Goal: Task Accomplishment & Management: Use online tool/utility

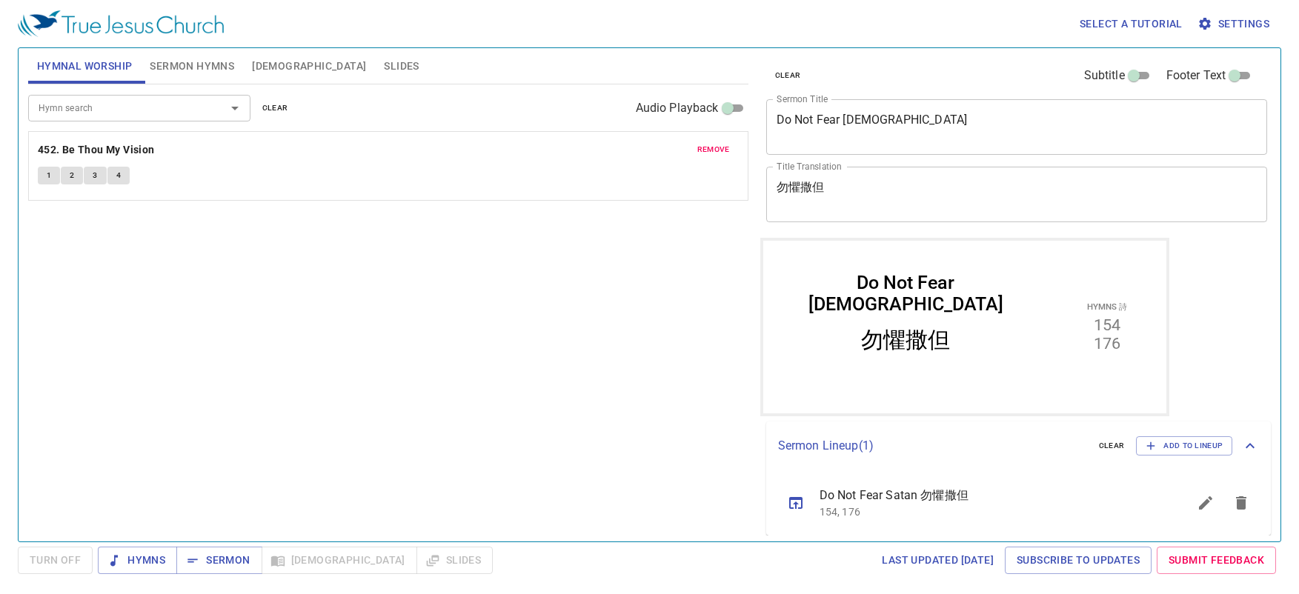
click at [912, 296] on div "Do Not Fear [DEMOGRAPHIC_DATA]" at bounding box center [904, 292] width 277 height 43
click at [1236, 504] on icon "sermon lineup list" at bounding box center [1241, 503] width 18 height 18
click at [1174, 451] on span "Add to Lineup" at bounding box center [1183, 445] width 77 height 13
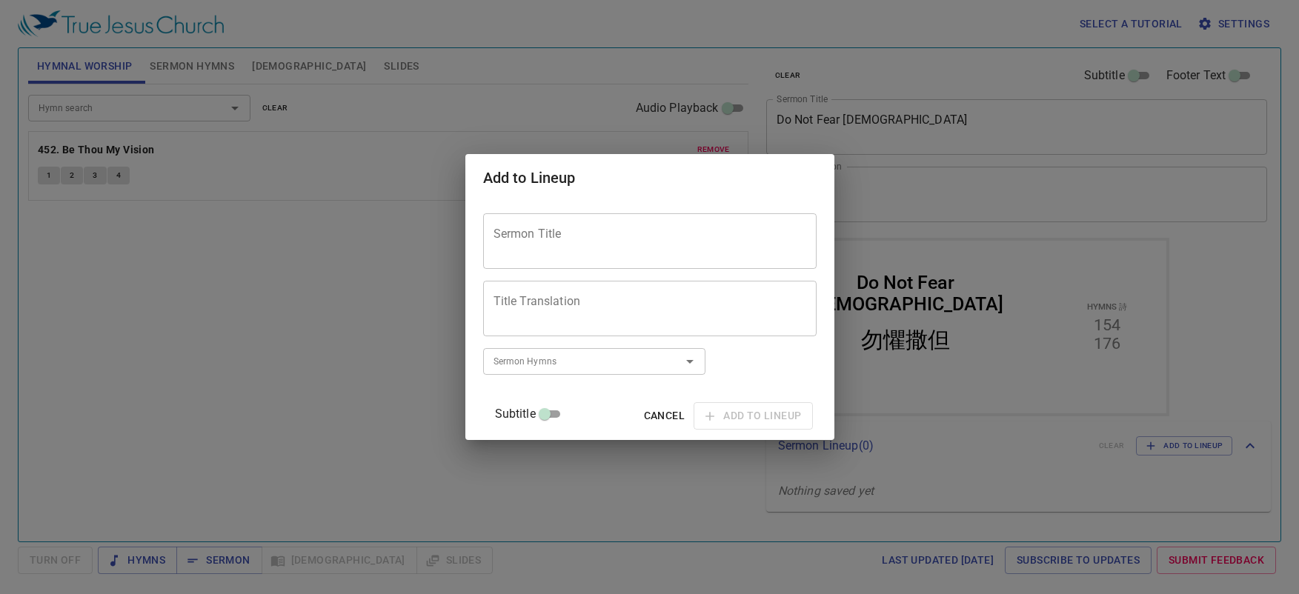
click at [493, 193] on div "Add to Lineup Sermon Title Sermon Title Title Translation Title Translation Sub…" at bounding box center [649, 297] width 1299 height 594
click at [553, 224] on div "Sermon Title" at bounding box center [649, 241] width 333 height 56
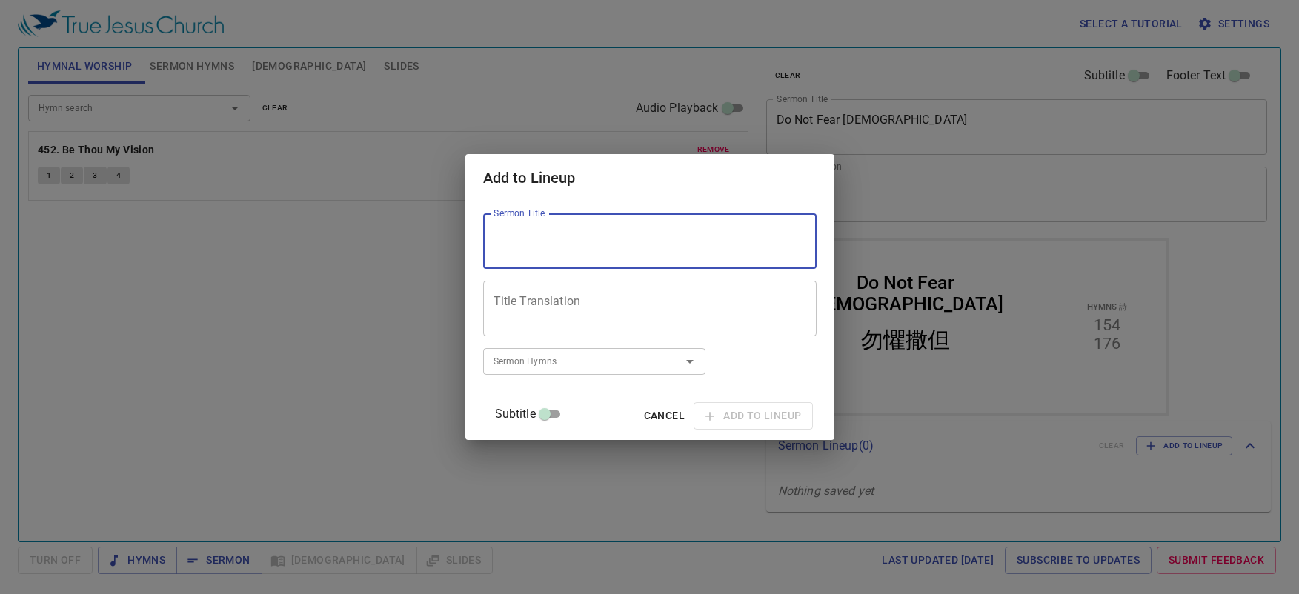
paste textarea "Do Not Fear Sickness"
type textarea "Do Not Fear Sickness"
click at [624, 316] on textarea "Title Translation" at bounding box center [649, 309] width 313 height 28
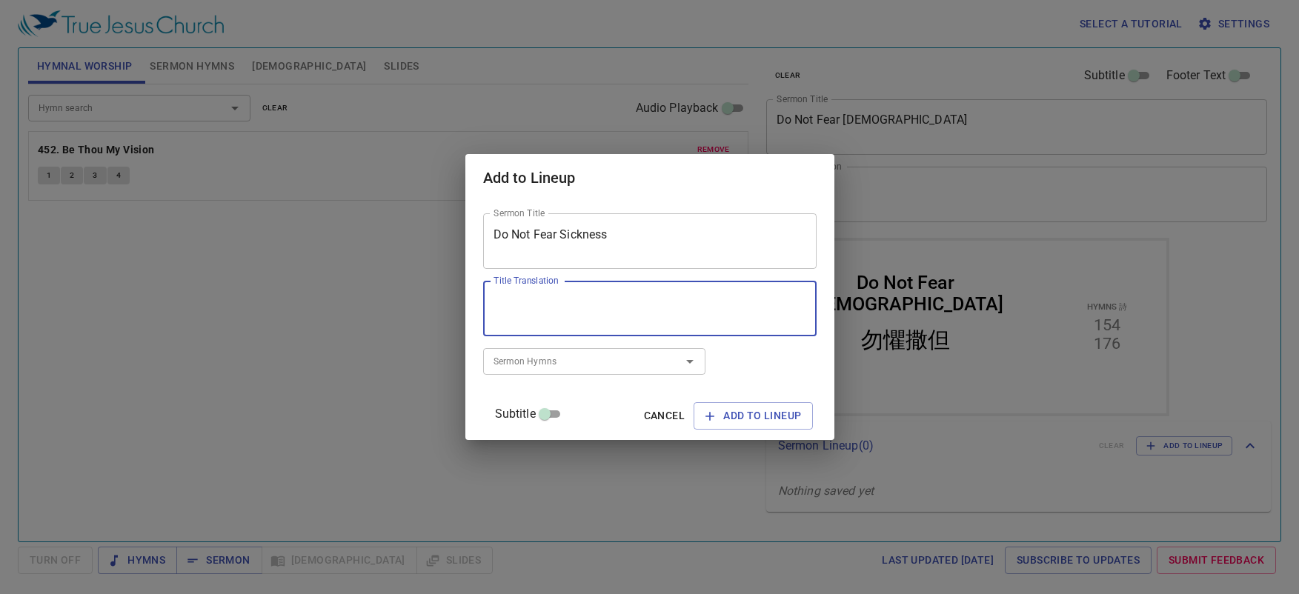
paste textarea "勿懼疾病"
type textarea "勿懼疾病"
click at [519, 353] on input "Sermon Hymns" at bounding box center [572, 361] width 170 height 17
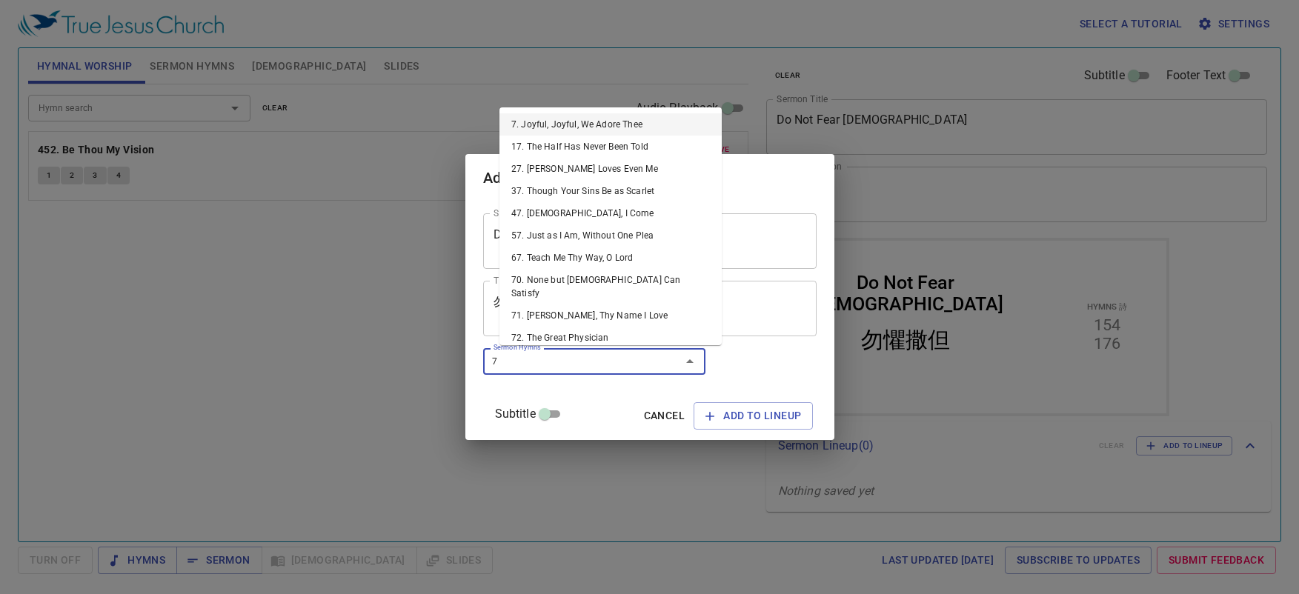
type input "72"
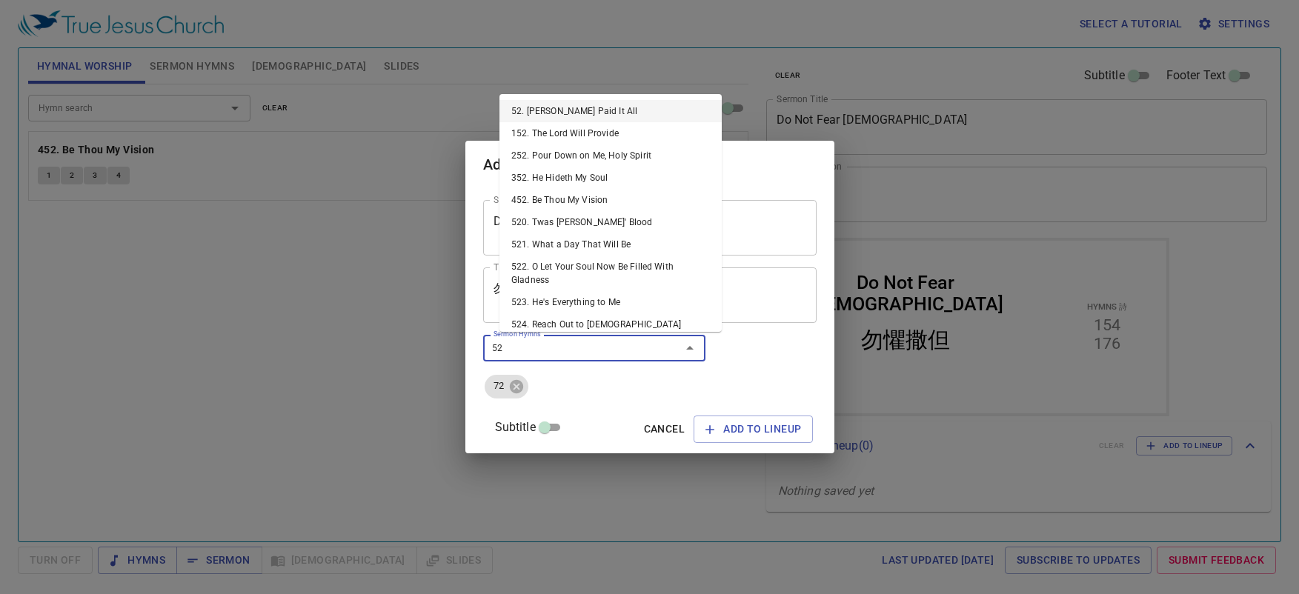
type input "524"
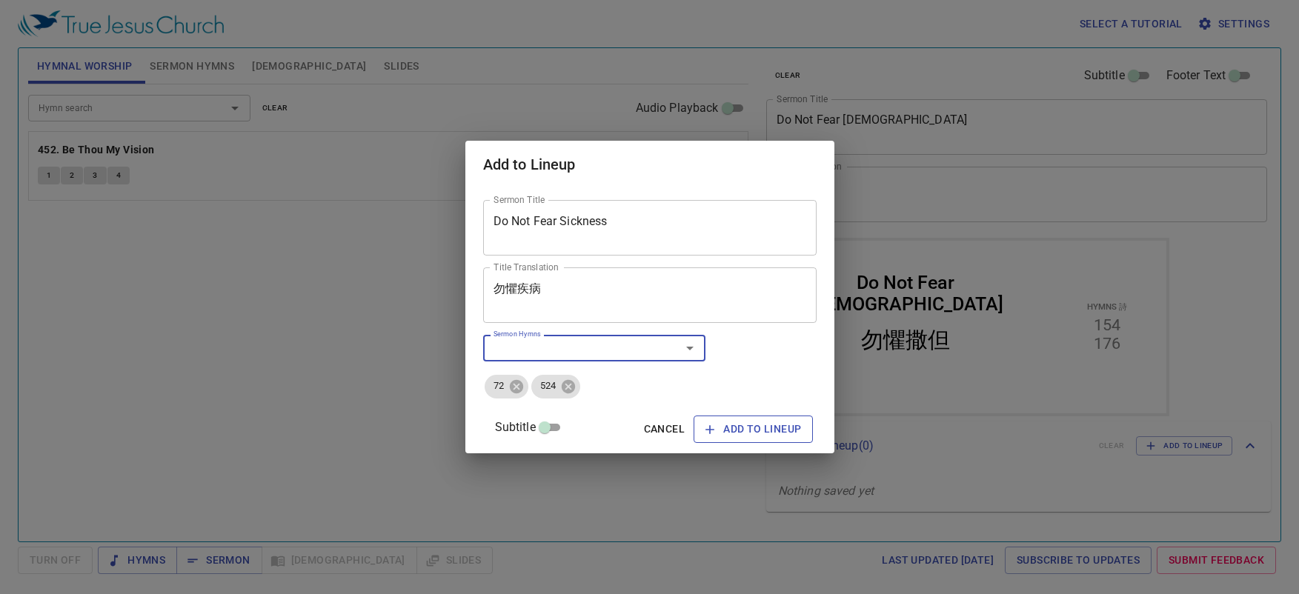
click at [757, 437] on span "Add to Lineup" at bounding box center [753, 429] width 96 height 19
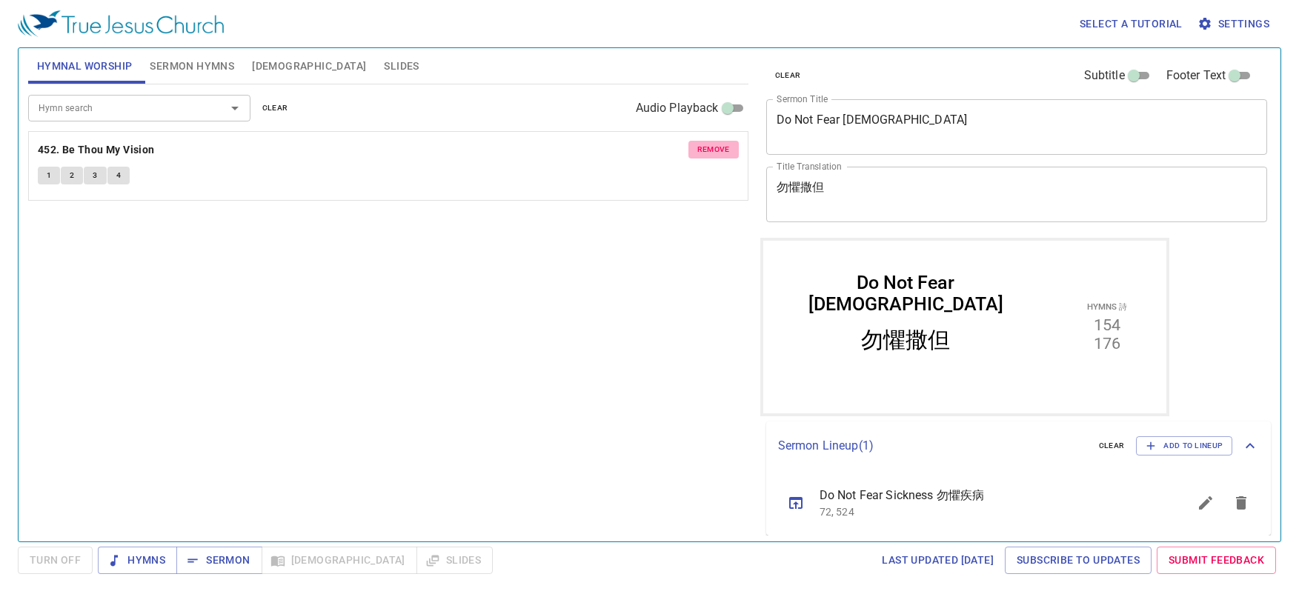
click at [725, 146] on span "remove" at bounding box center [713, 149] width 33 height 13
click at [798, 503] on icon "sermon lineup list" at bounding box center [796, 502] width 18 height 18
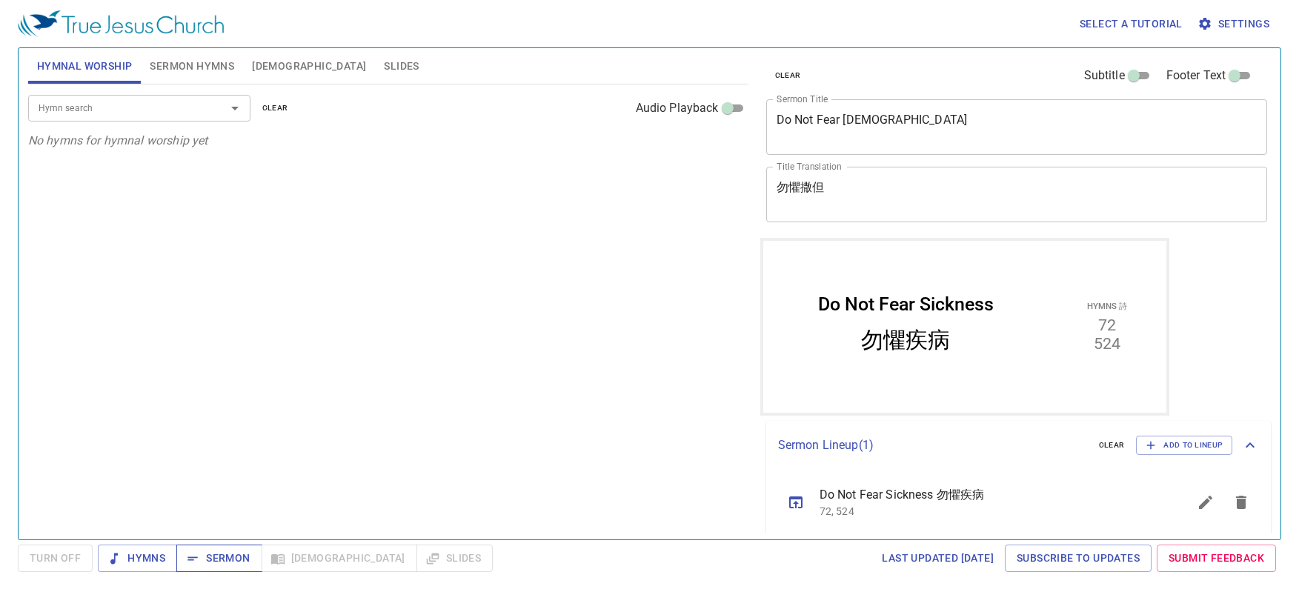
click at [236, 561] on span "Sermon" at bounding box center [218, 558] width 61 height 19
click at [153, 105] on input "Hymn search" at bounding box center [118, 107] width 170 height 17
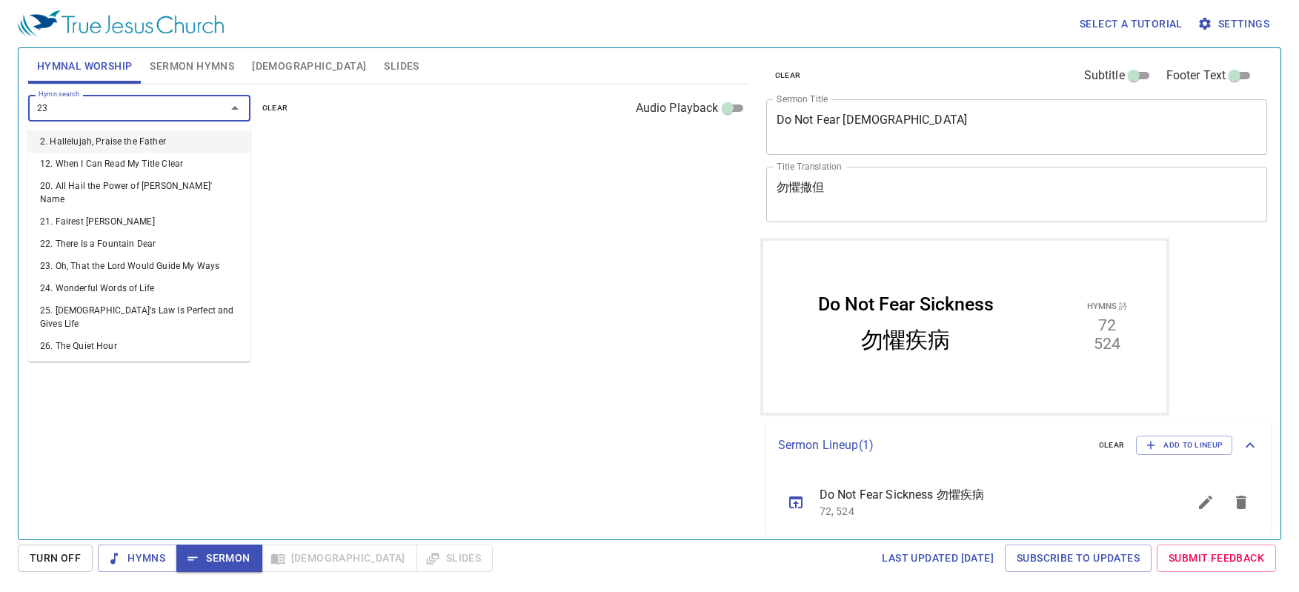
type input "232"
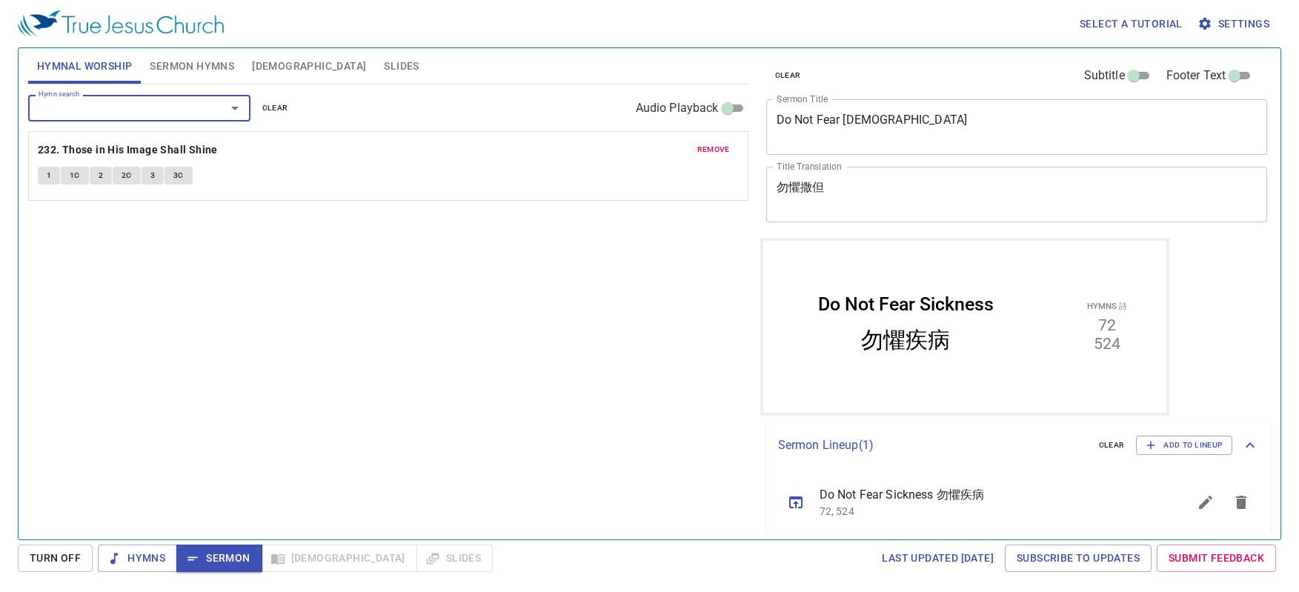
click at [729, 105] on input "Audio Playback" at bounding box center [727, 111] width 53 height 18
checkbox input "true"
select select "1"
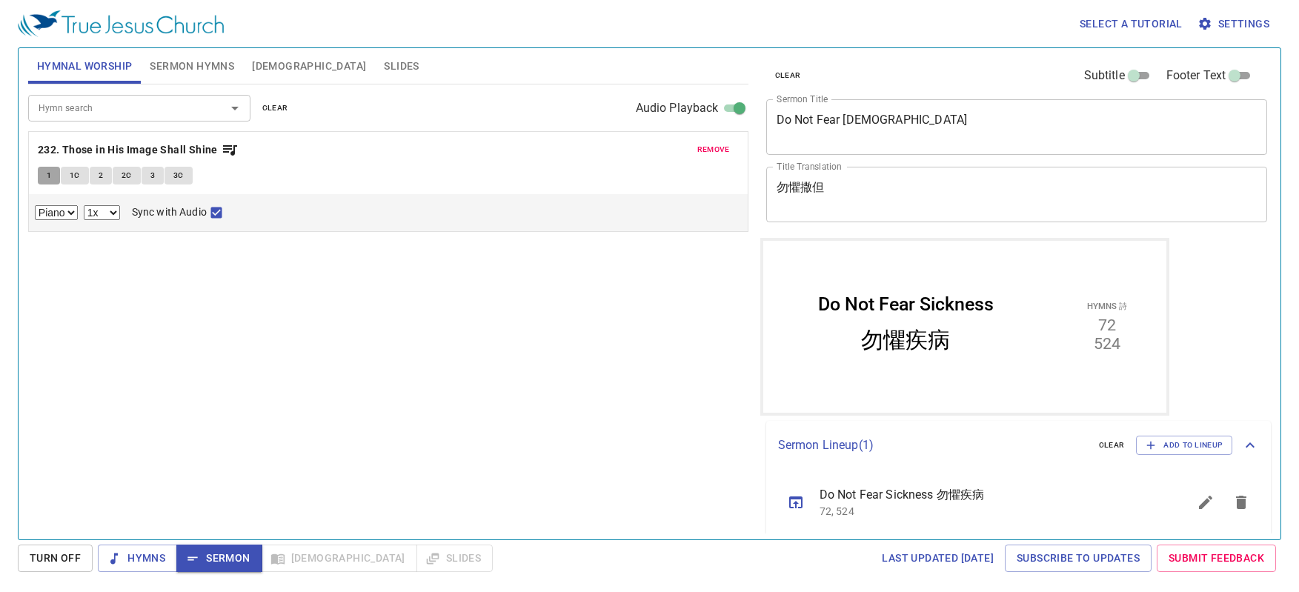
click at [53, 179] on button "1" at bounding box center [49, 176] width 22 height 18
checkbox input "false"
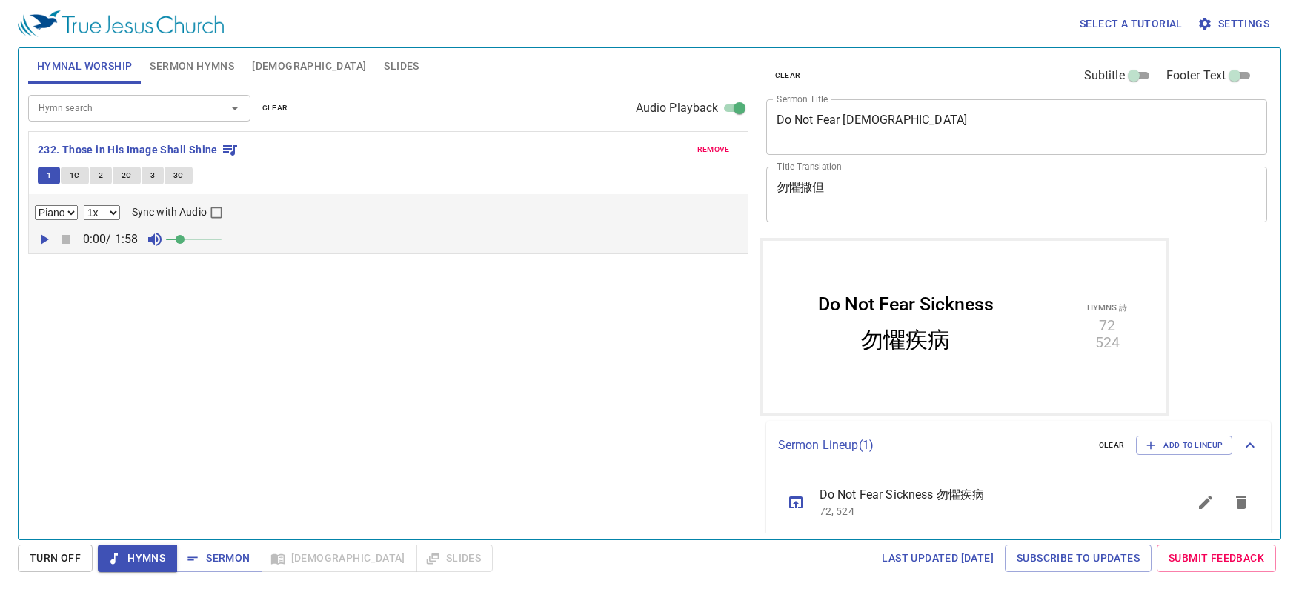
click at [43, 239] on icon "button" at bounding box center [45, 239] width 8 height 10
drag, startPoint x: 180, startPoint y: 239, endPoint x: 189, endPoint y: 240, distance: 9.0
click at [189, 240] on span at bounding box center [188, 239] width 9 height 9
click at [184, 239] on span at bounding box center [183, 239] width 9 height 9
click at [41, 240] on icon "button" at bounding box center [43, 239] width 9 height 10
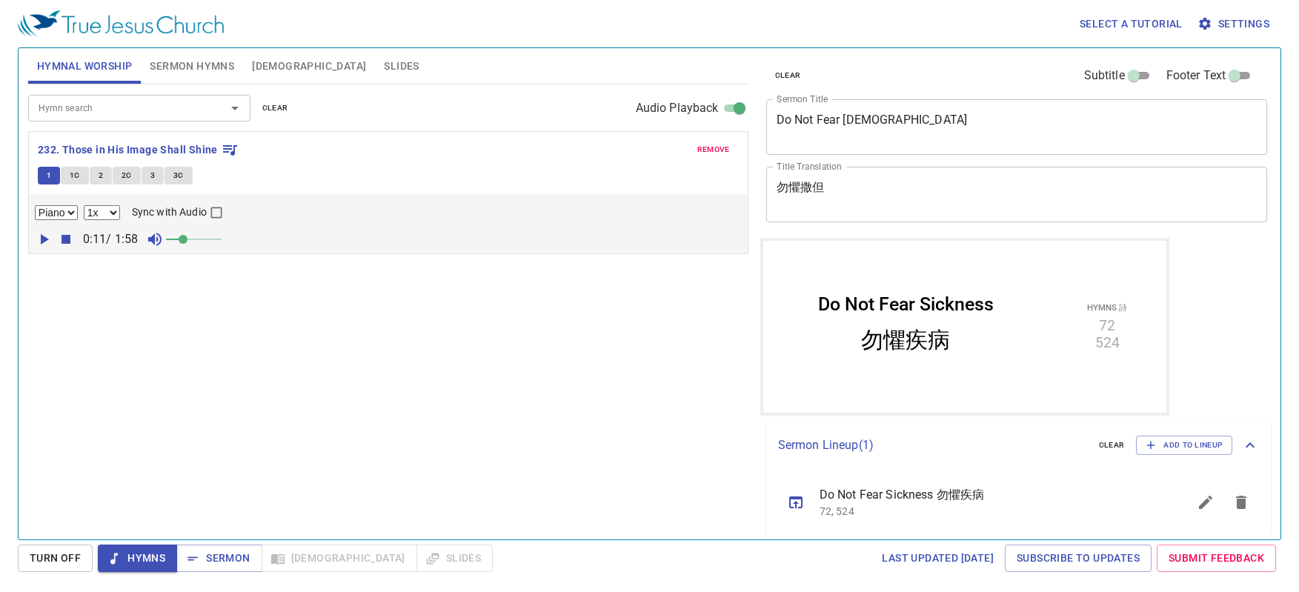
click at [739, 108] on input "Audio Playback" at bounding box center [739, 111] width 53 height 18
checkbox input "false"
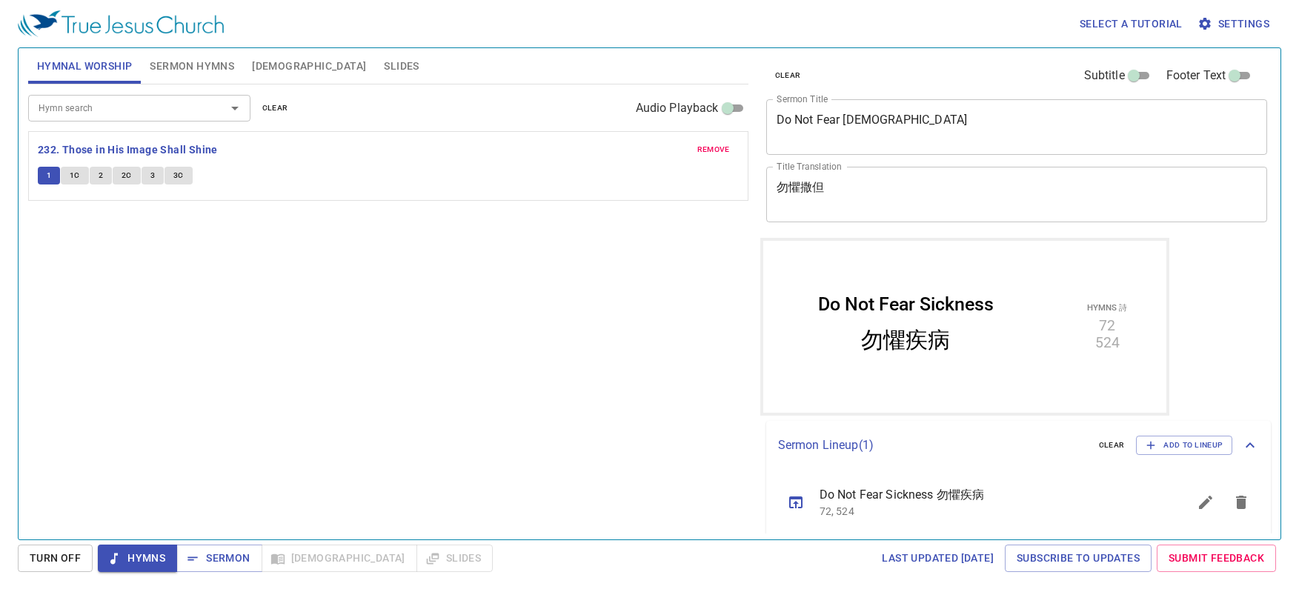
click at [221, 75] on span "Sermon Hymns" at bounding box center [192, 66] width 84 height 19
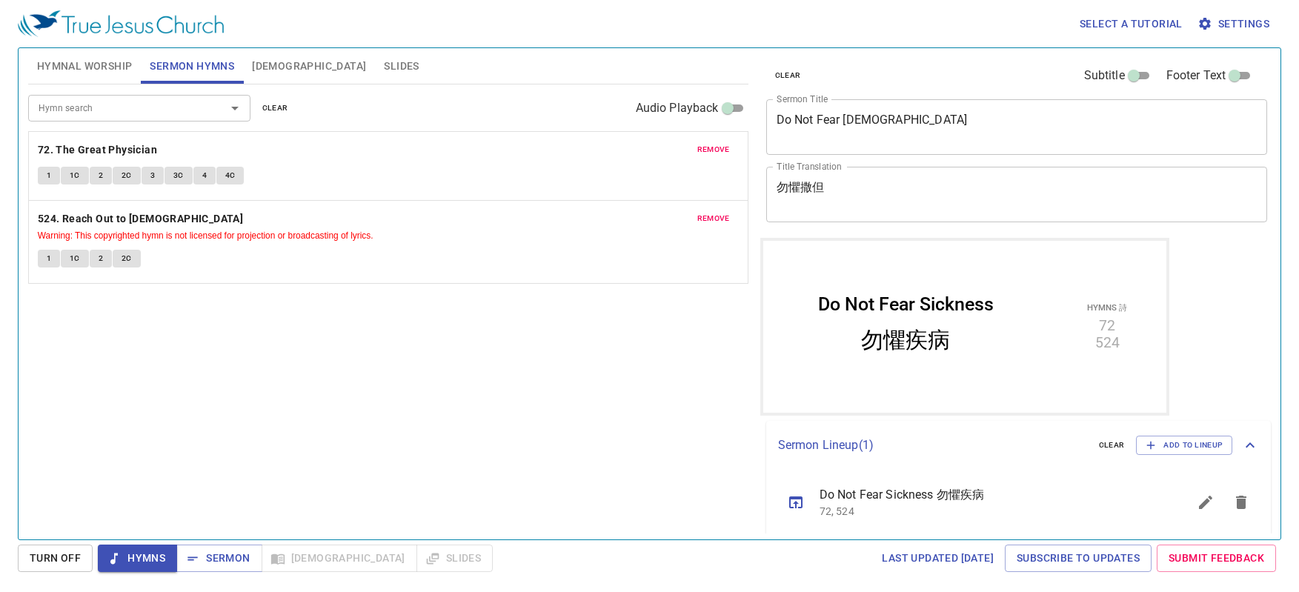
drag, startPoint x: 52, startPoint y: 176, endPoint x: 124, endPoint y: 164, distance: 73.6
click at [52, 176] on button "1" at bounding box center [49, 176] width 22 height 18
drag, startPoint x: 730, startPoint y: 112, endPoint x: 545, endPoint y: 114, distance: 184.5
click at [730, 111] on input "Audio Playback" at bounding box center [727, 111] width 53 height 18
checkbox input "true"
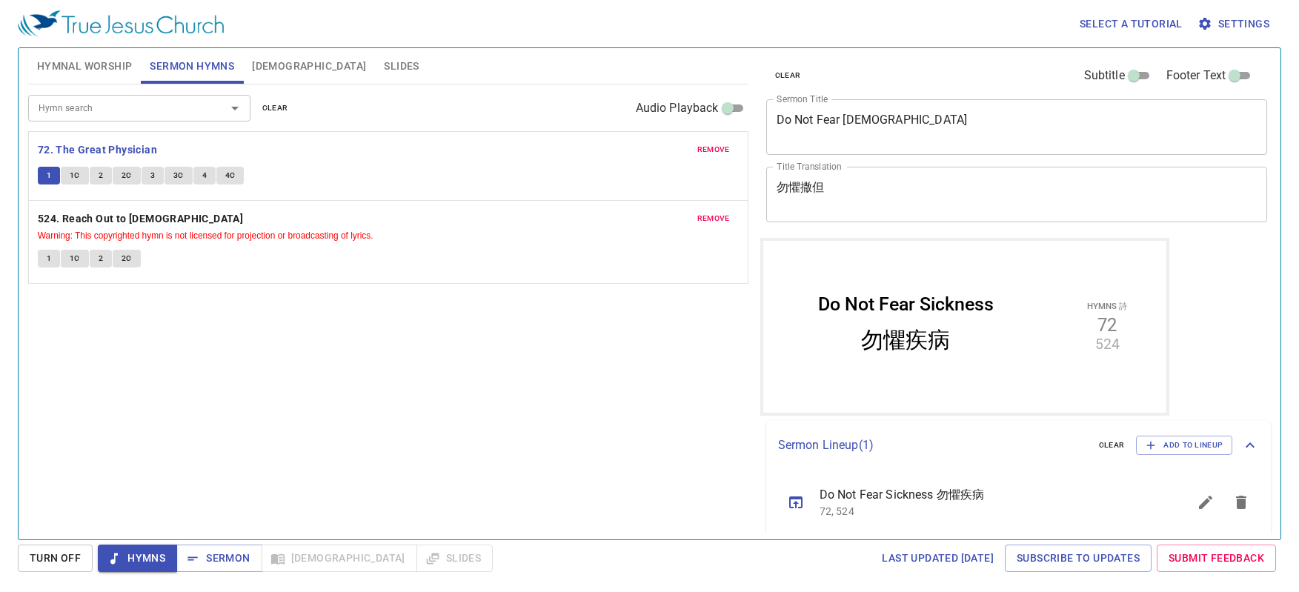
select select "1"
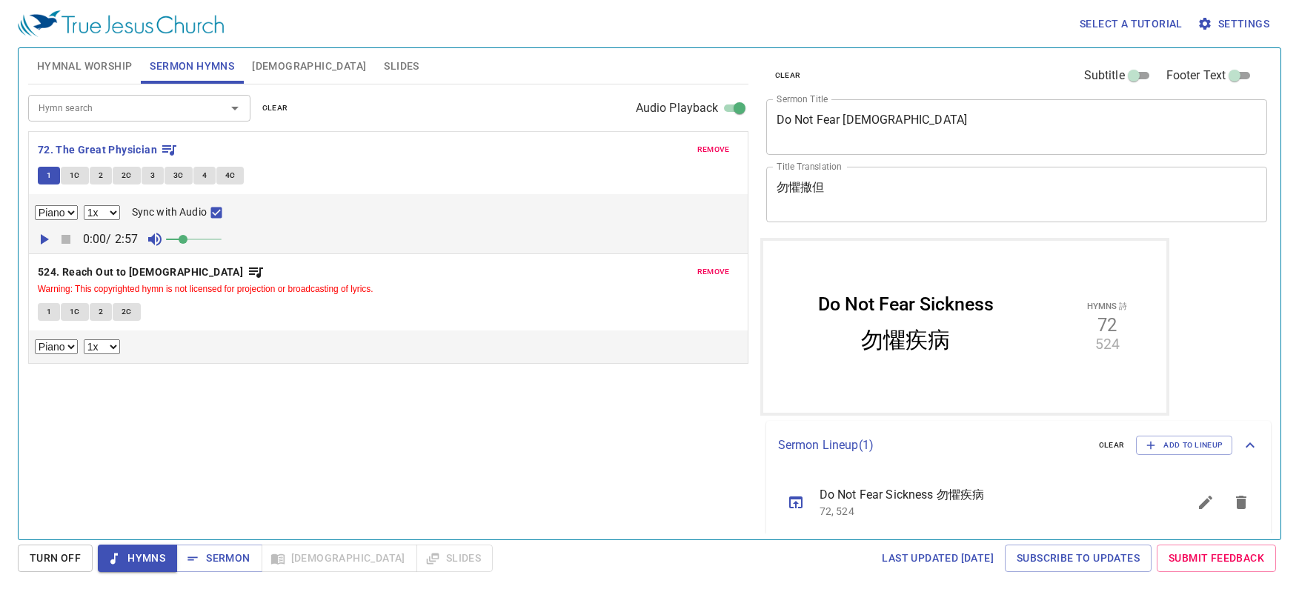
click at [41, 239] on icon "button" at bounding box center [45, 239] width 8 height 10
click at [44, 240] on icon "button" at bounding box center [44, 239] width 18 height 18
click at [738, 103] on input "Audio Playback" at bounding box center [739, 111] width 53 height 18
checkbox input "false"
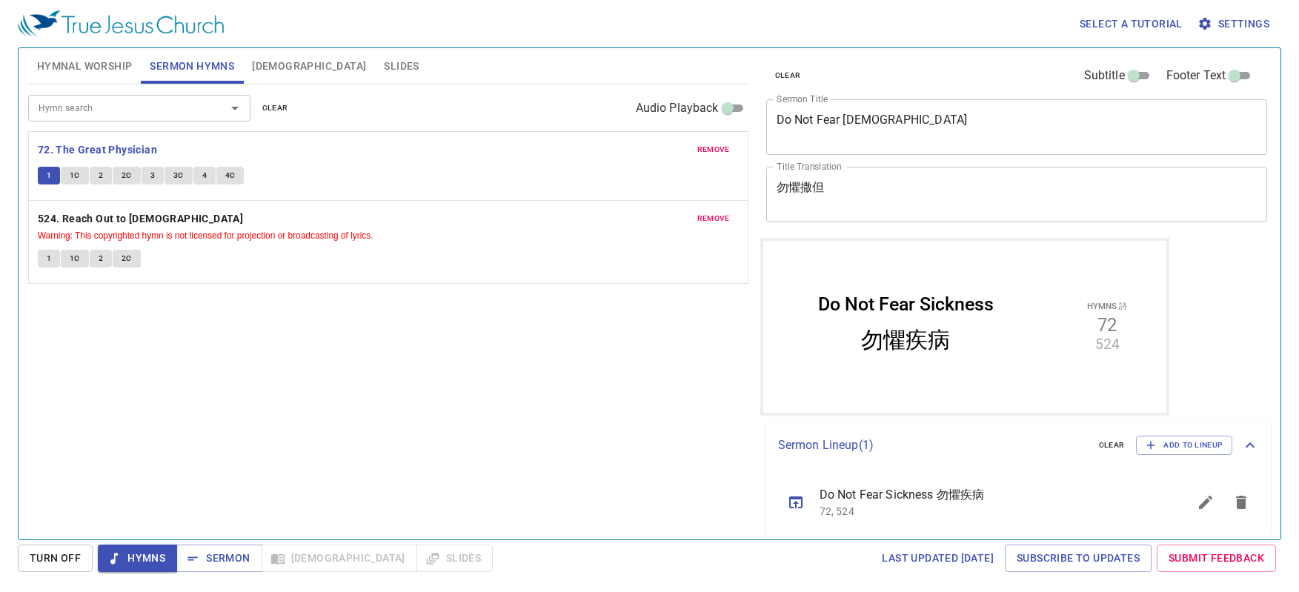
click at [38, 67] on span "Hymnal Worship" at bounding box center [85, 66] width 96 height 19
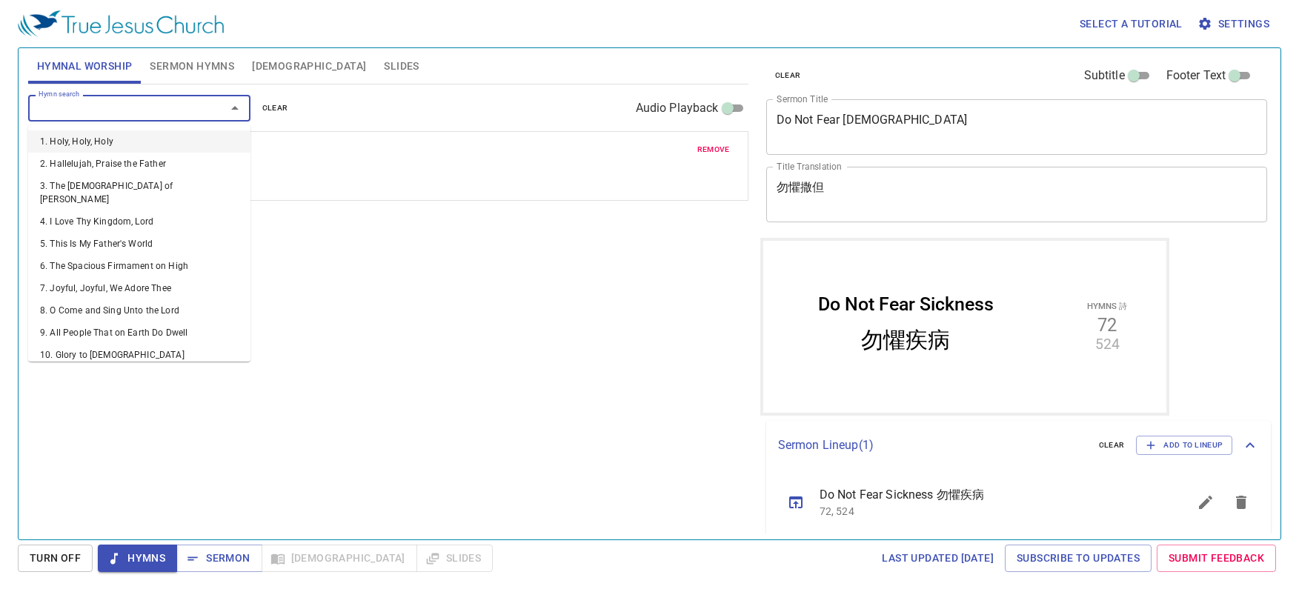
click at [141, 113] on input "Hymn search" at bounding box center [118, 107] width 170 height 17
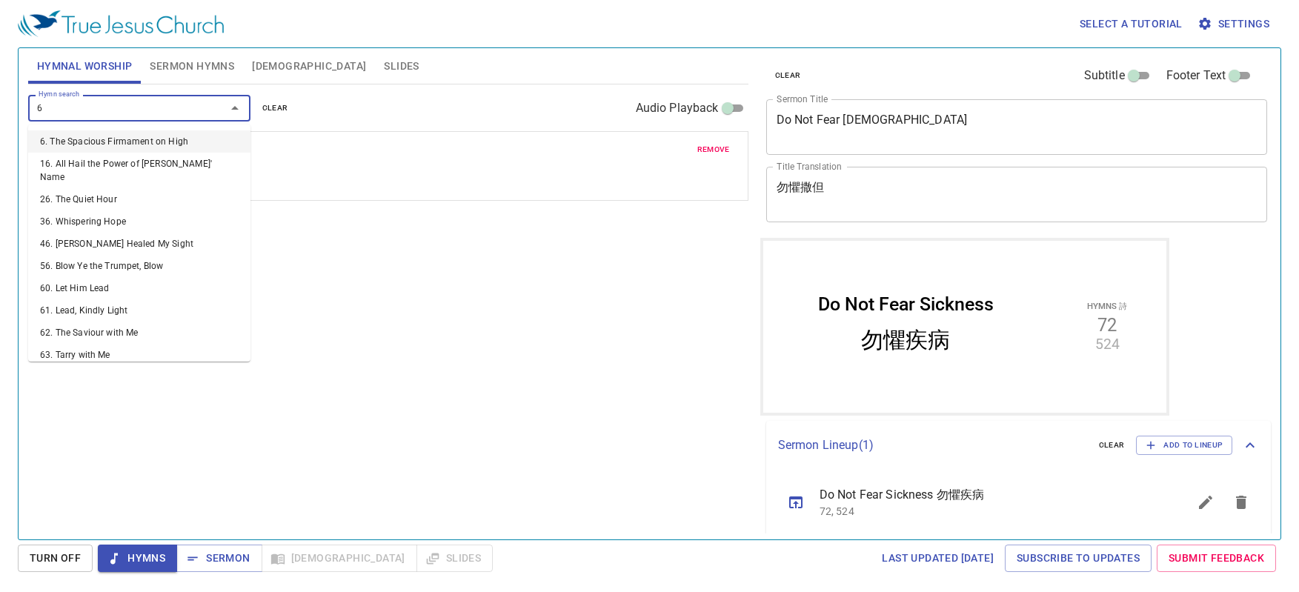
type input "65"
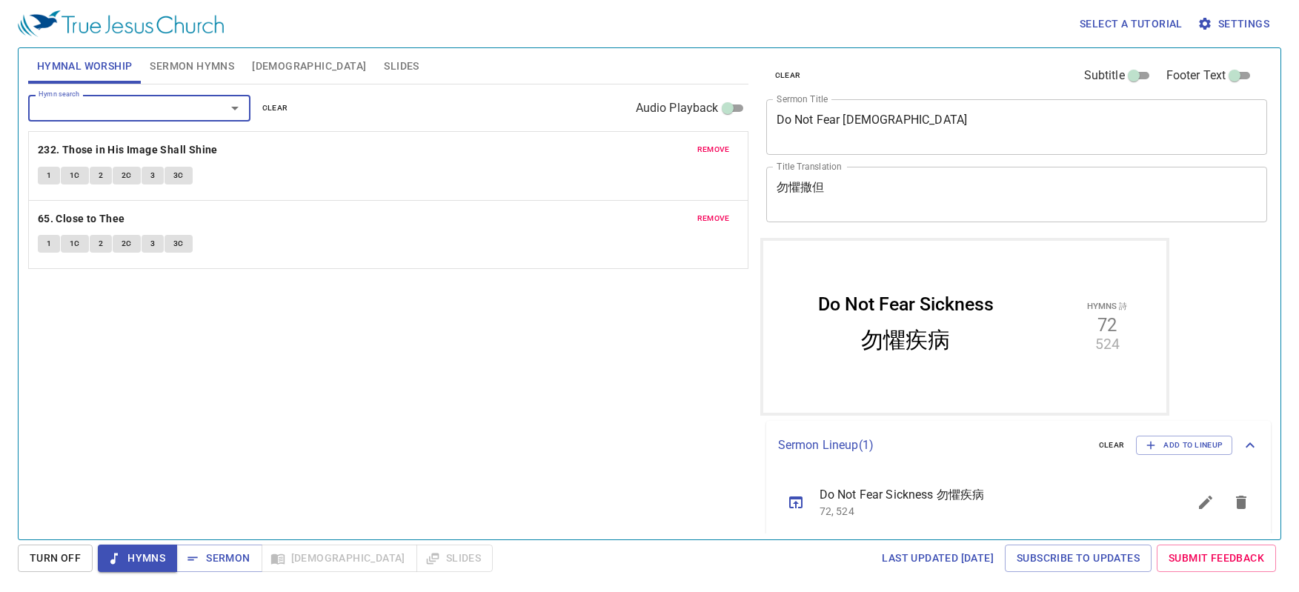
click at [709, 147] on span "remove" at bounding box center [713, 149] width 33 height 13
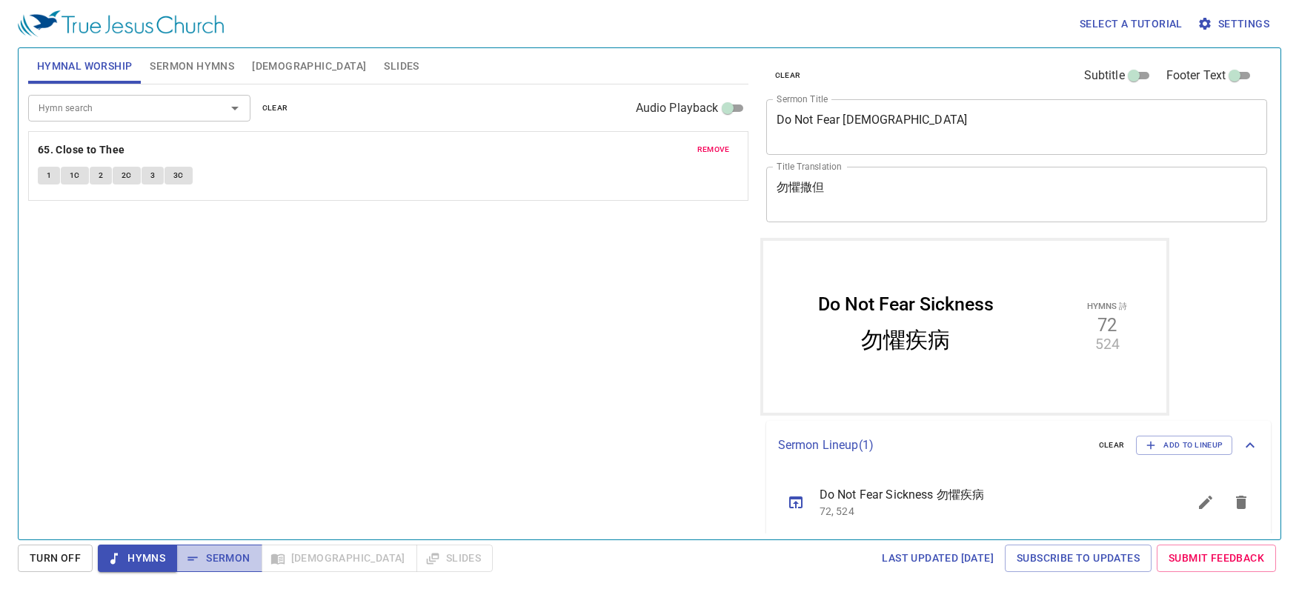
click at [206, 559] on span "Sermon" at bounding box center [218, 558] width 61 height 19
click at [136, 554] on span "Hymns" at bounding box center [138, 558] width 56 height 19
click at [79, 174] on span "1C" at bounding box center [75, 175] width 10 height 13
click at [178, 177] on span "3C" at bounding box center [178, 175] width 10 height 13
click at [887, 337] on div "勿懼疾病" at bounding box center [904, 339] width 89 height 30
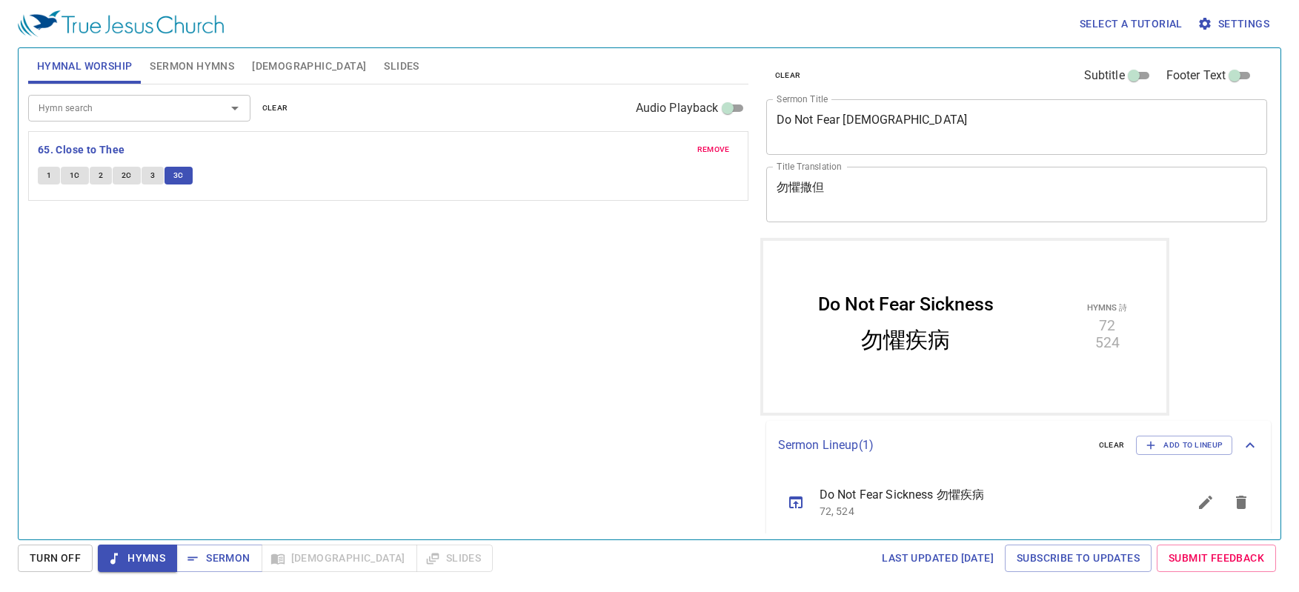
click at [195, 64] on span "Sermon Hymns" at bounding box center [192, 66] width 84 height 19
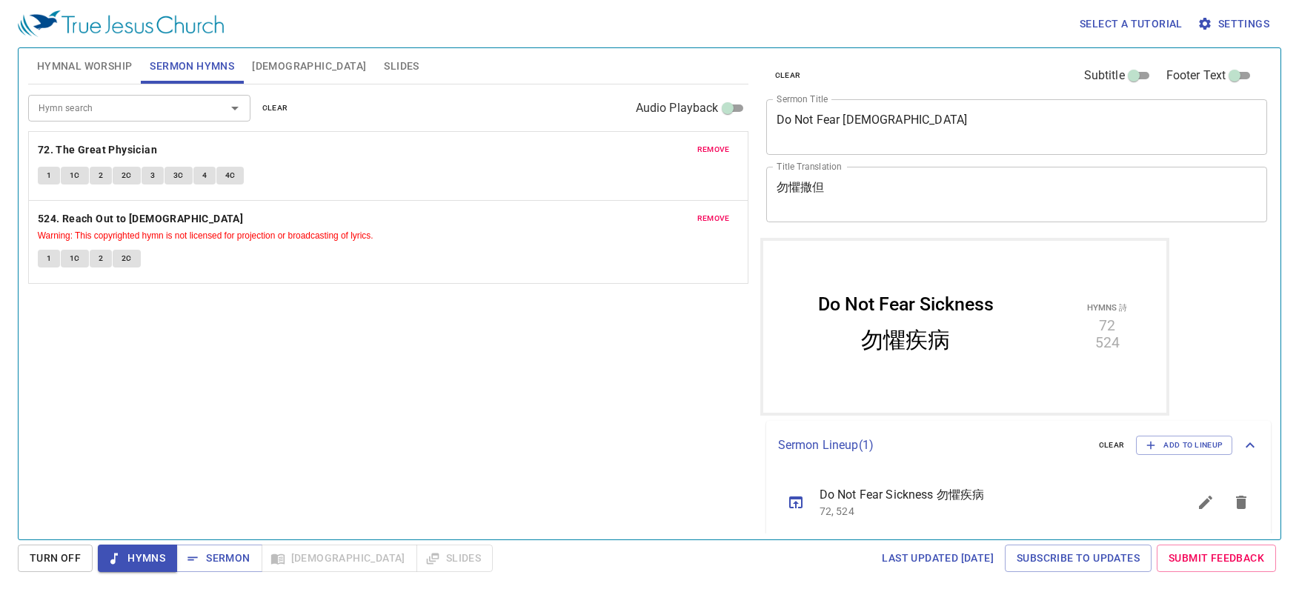
click at [48, 176] on span "1" at bounding box center [49, 175] width 4 height 13
click at [72, 176] on span "1C" at bounding box center [75, 175] width 10 height 13
click at [104, 173] on button "2" at bounding box center [101, 176] width 22 height 18
click at [127, 179] on span "2C" at bounding box center [126, 175] width 10 height 13
click at [150, 176] on span "3" at bounding box center [152, 175] width 4 height 13
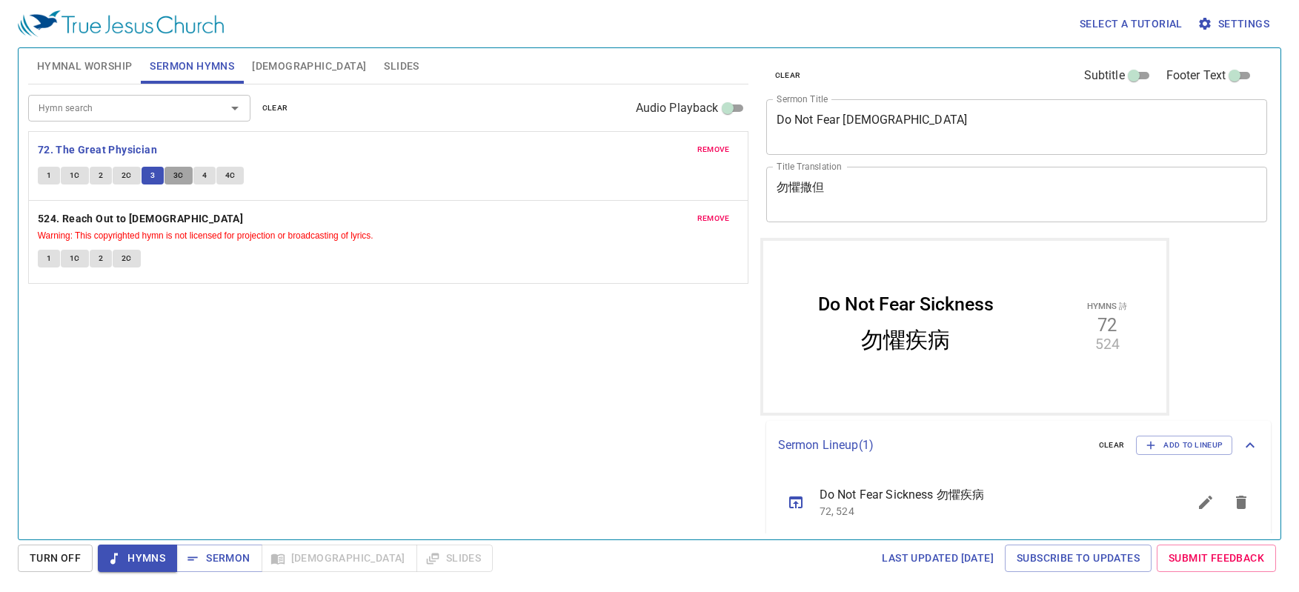
click at [178, 176] on span "3C" at bounding box center [178, 175] width 10 height 13
click at [204, 173] on span "4" at bounding box center [204, 175] width 4 height 13
click at [228, 181] on span "4C" at bounding box center [230, 175] width 10 height 13
click at [797, 503] on icon "sermon lineup list" at bounding box center [795, 502] width 13 height 12
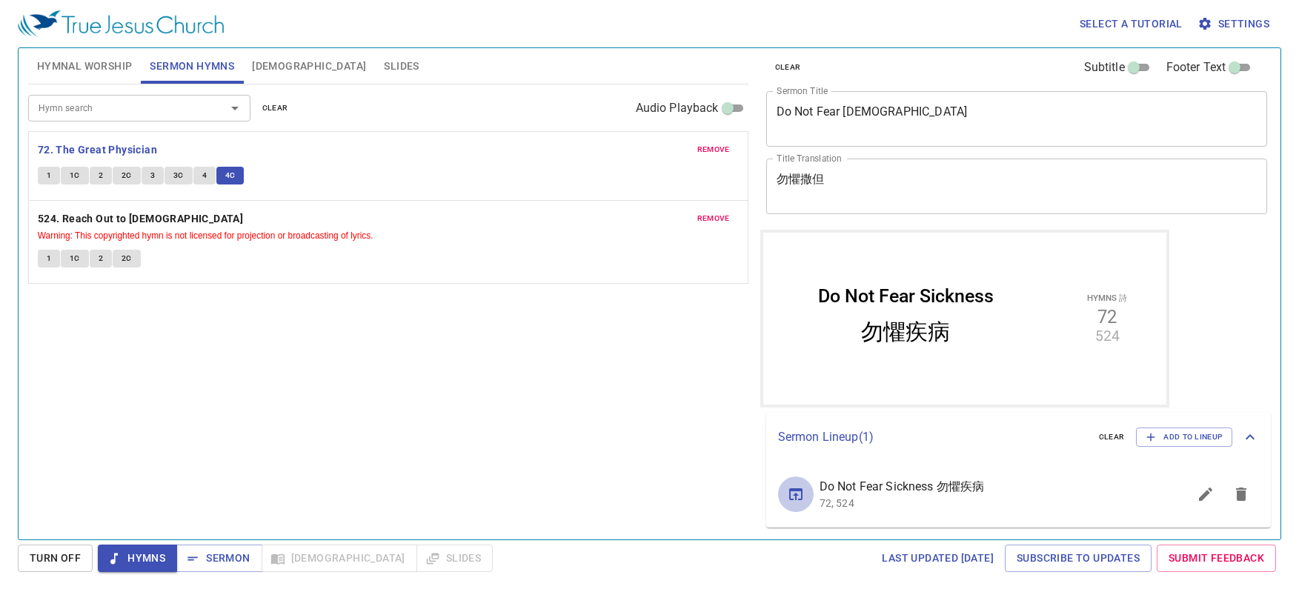
click at [793, 496] on icon "sermon lineup list" at bounding box center [796, 494] width 18 height 18
click at [223, 559] on span "Sermon" at bounding box center [218, 558] width 61 height 19
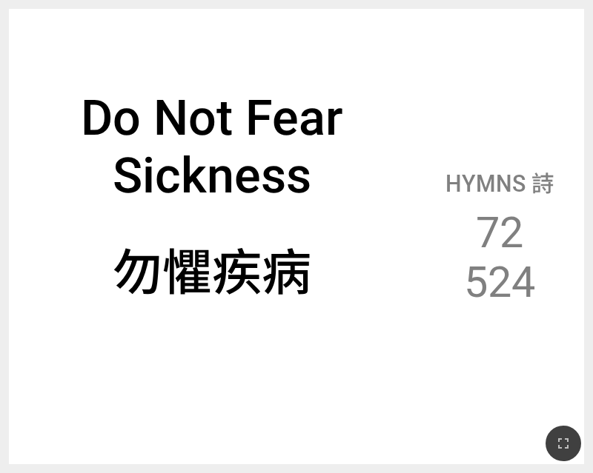
drag, startPoint x: 559, startPoint y: 443, endPoint x: 682, endPoint y: 530, distance: 151.5
click at [559, 443] on icon "button" at bounding box center [563, 444] width 18 height 18
